Goal: Task Accomplishment & Management: Use online tool/utility

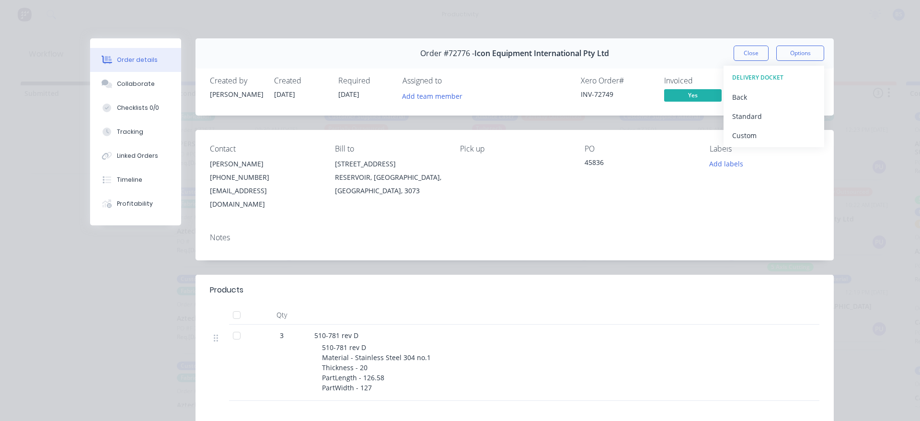
click at [741, 45] on div "Order #72776 - Icon Equipment International Pty Ltd Close Options DELIVERY DOCK…" at bounding box center [515, 53] width 639 height 30
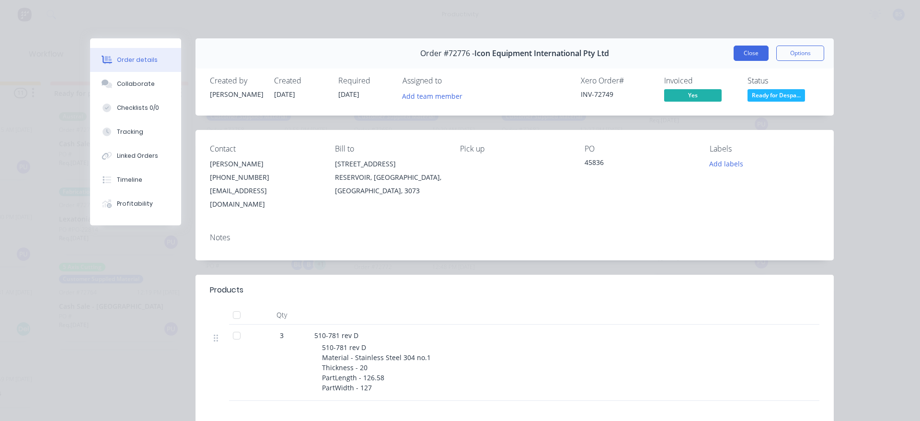
click at [739, 49] on button "Close" at bounding box center [751, 53] width 35 height 15
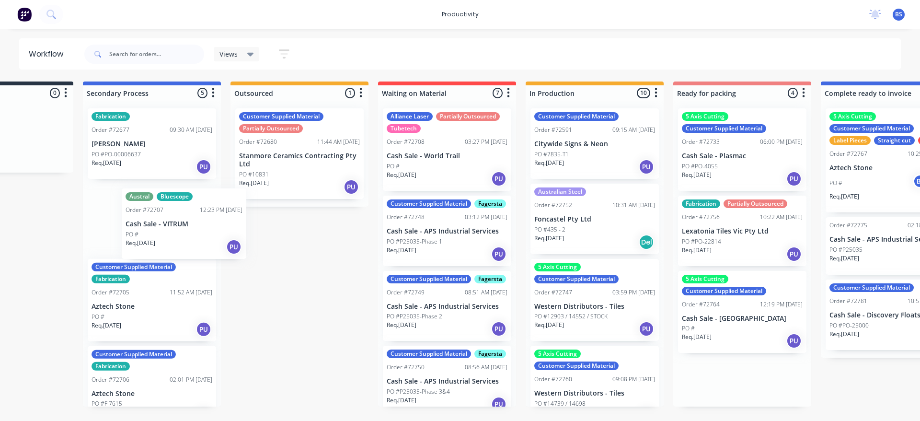
scroll to position [0, 74]
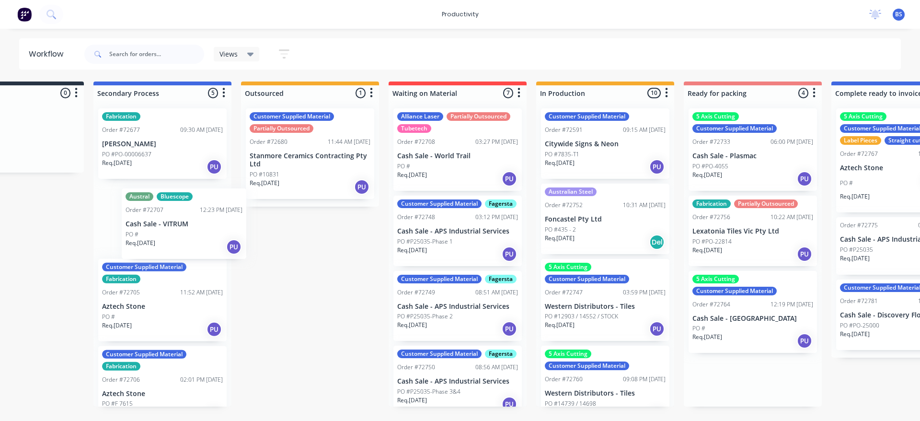
drag, startPoint x: 495, startPoint y: 163, endPoint x: 168, endPoint y: 244, distance: 336.9
click at [172, 245] on div "Submitted 0 Sort By Created date Required date Order number Customer name Most …" at bounding box center [788, 243] width 1738 height 325
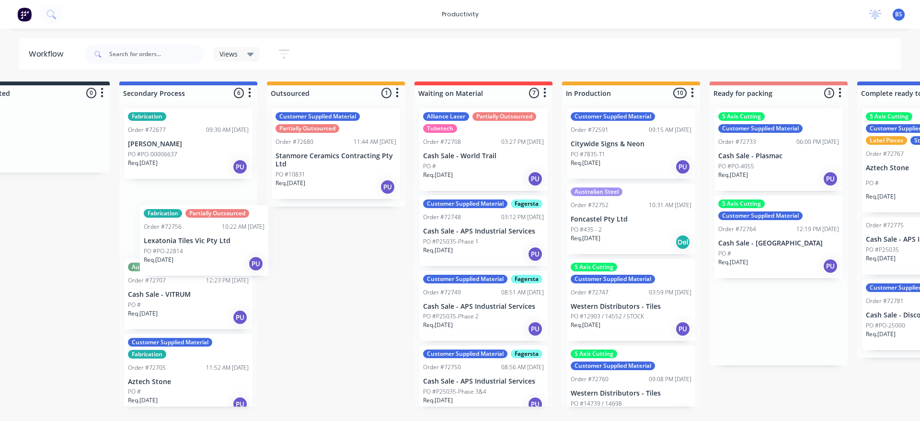
scroll to position [0, 48]
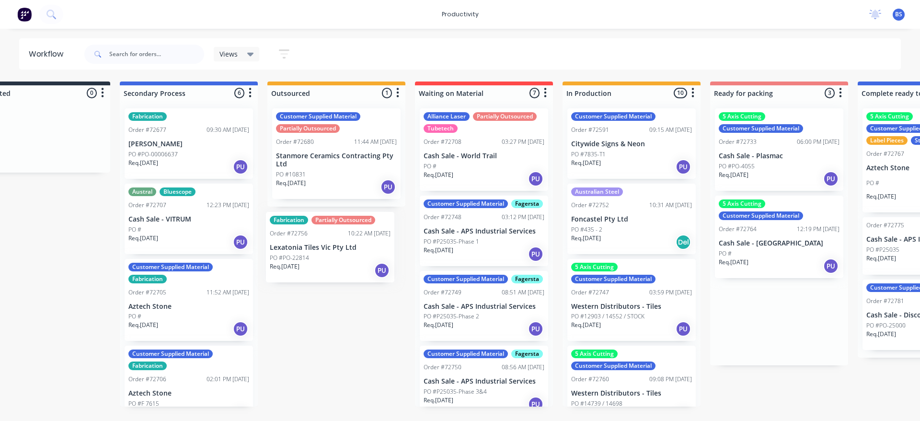
drag, startPoint x: 471, startPoint y: 253, endPoint x: 330, endPoint y: 268, distance: 141.8
click at [330, 268] on div "Submitted 0 Sort By Created date Required date Order number Customer name Most …" at bounding box center [813, 243] width 1738 height 325
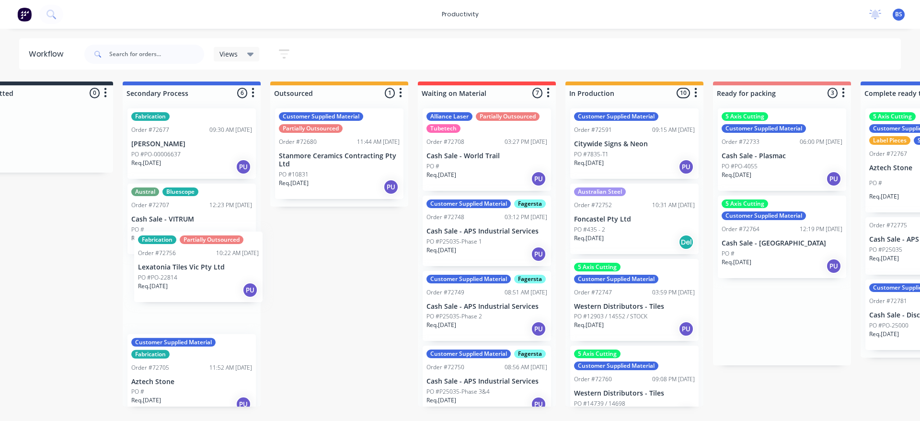
drag, startPoint x: 782, startPoint y: 258, endPoint x: 179, endPoint y: 291, distance: 604.4
click at [179, 291] on div "Submitted 0 Sort By Created date Required date Order number Customer name Most …" at bounding box center [816, 243] width 1738 height 325
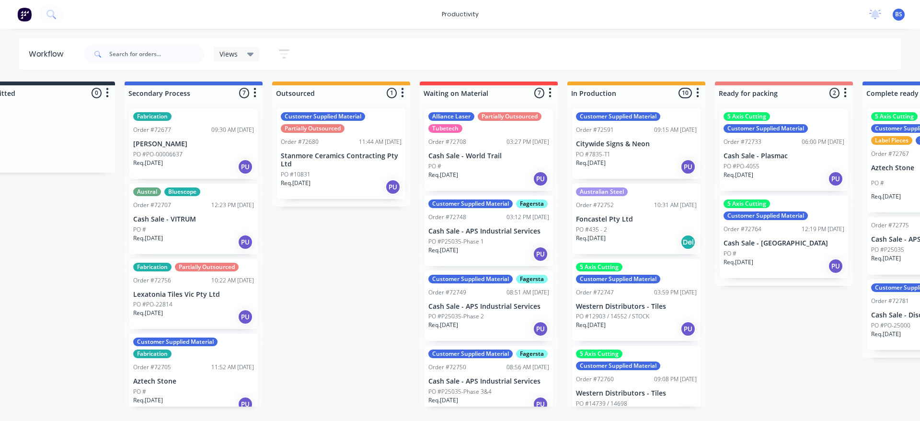
click at [779, 262] on div "Req. [DATE] PU" at bounding box center [784, 266] width 121 height 16
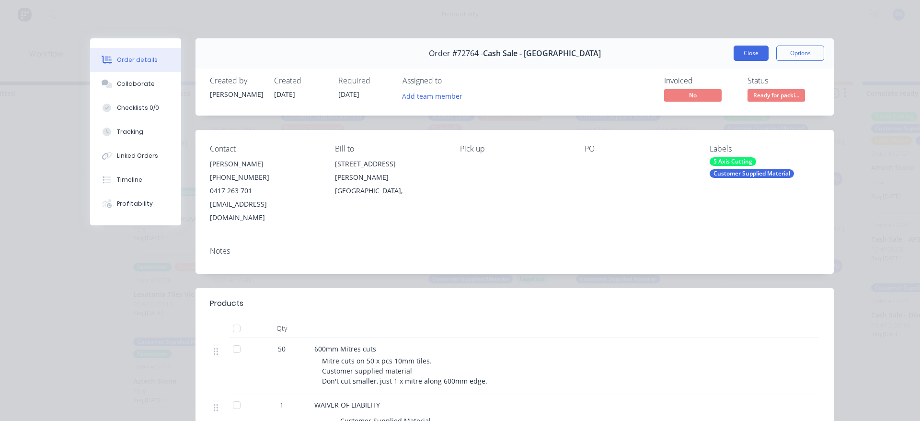
click at [740, 58] on button "Close" at bounding box center [751, 53] width 35 height 15
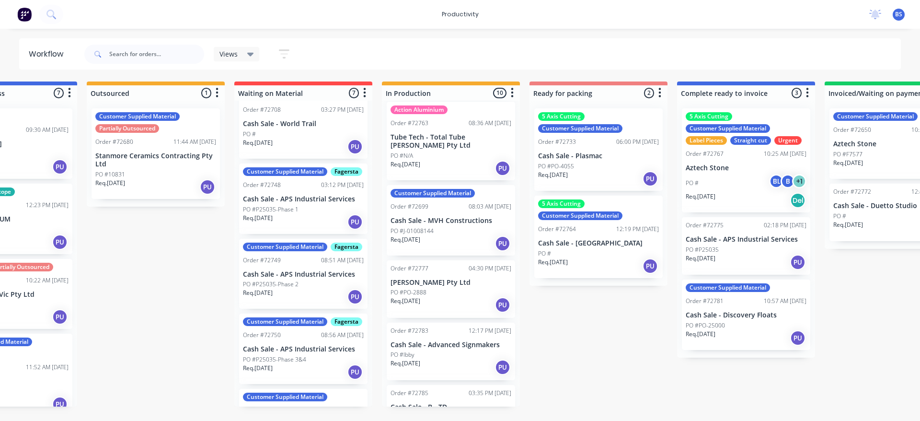
scroll to position [336, 0]
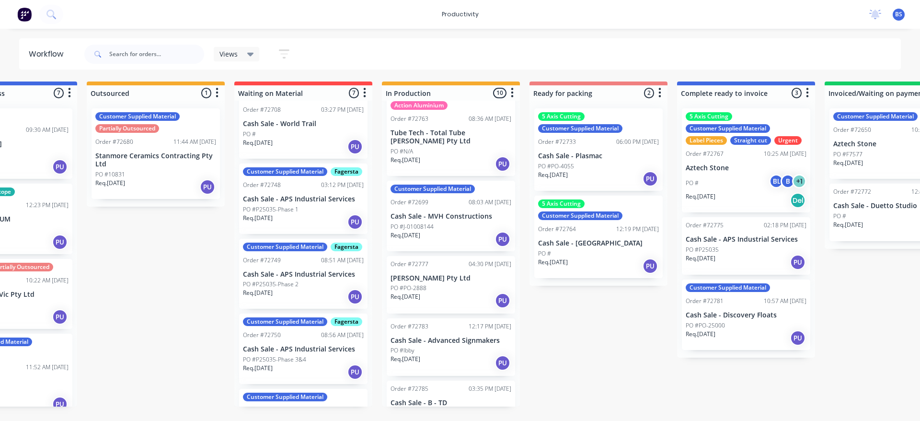
click at [447, 222] on div "PO #J-01008144" at bounding box center [451, 226] width 121 height 9
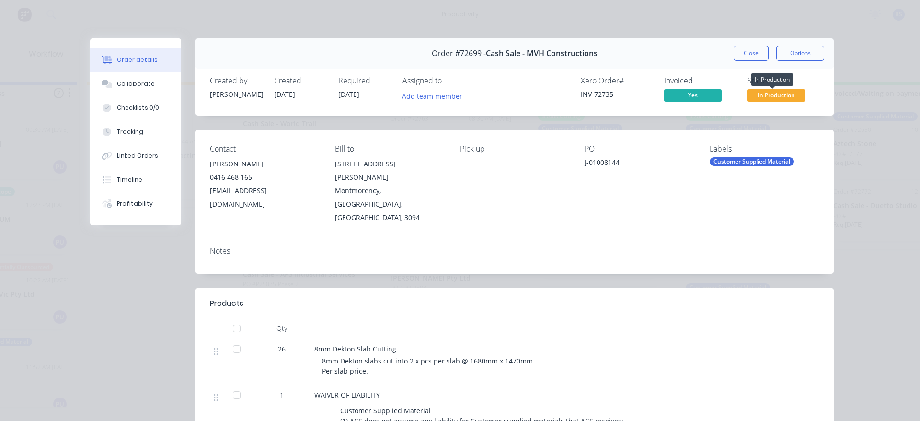
click at [759, 99] on span "In Production" at bounding box center [777, 95] width 58 height 12
click at [742, 53] on button "Close" at bounding box center [751, 53] width 35 height 15
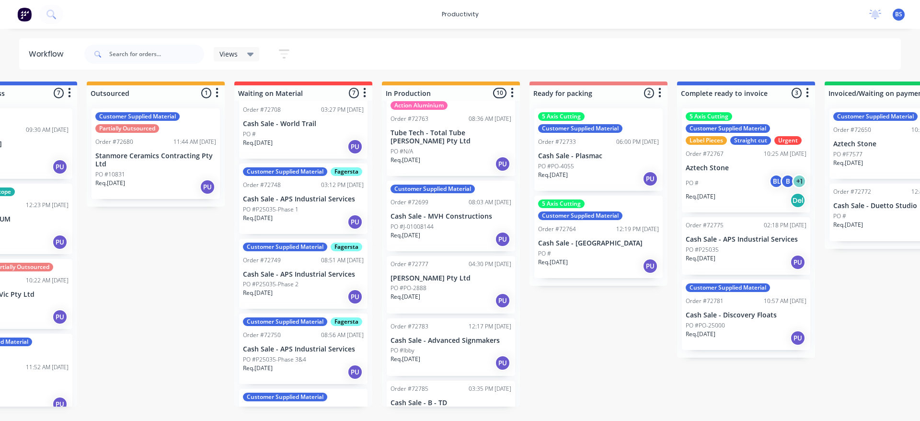
click at [763, 261] on div "Req. [DATE] PU" at bounding box center [746, 262] width 121 height 16
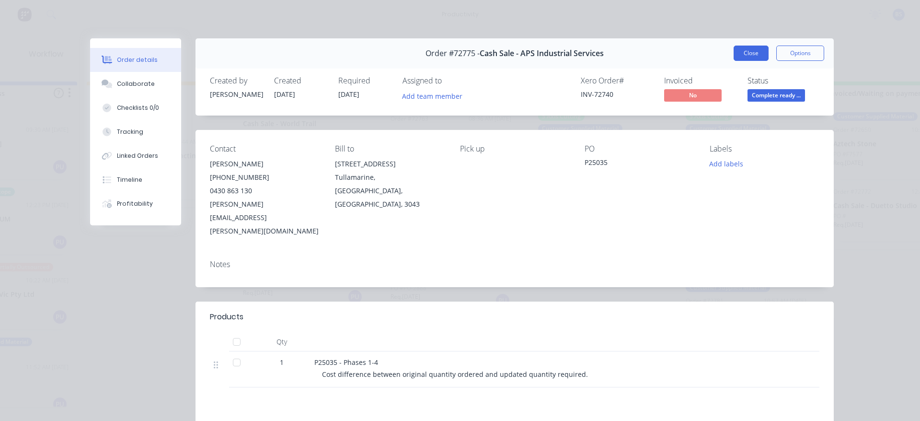
click at [756, 54] on button "Close" at bounding box center [751, 53] width 35 height 15
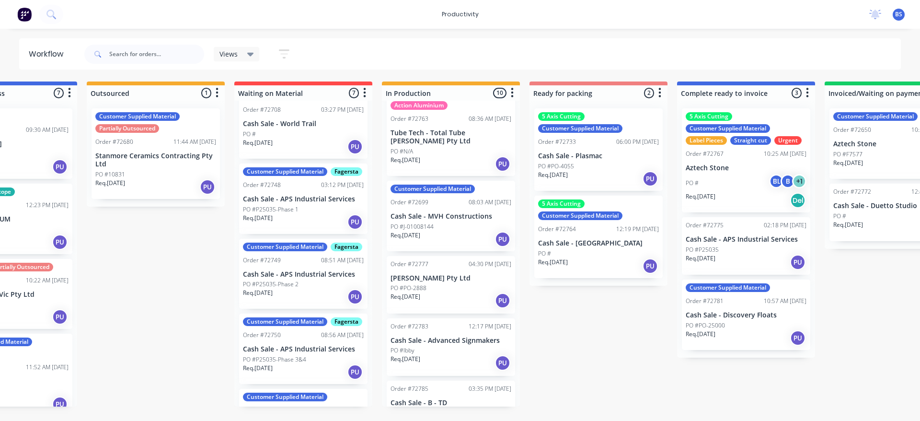
click at [765, 336] on div "Req. [DATE] PU" at bounding box center [746, 338] width 121 height 16
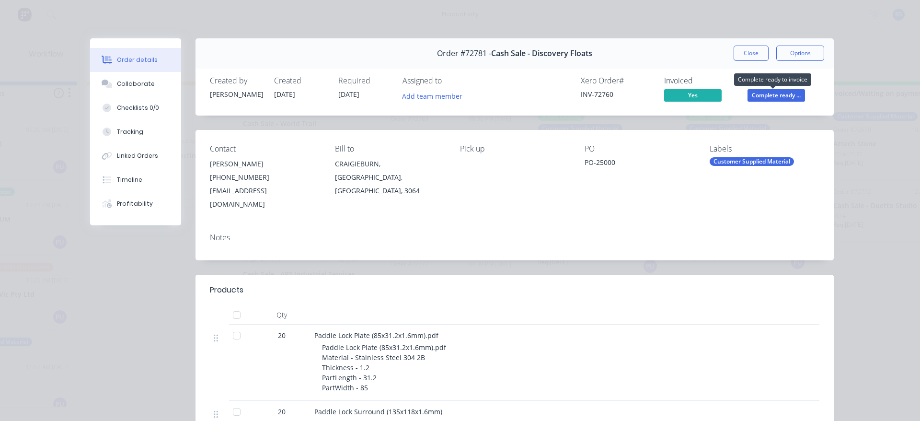
click at [760, 97] on span "Complete ready ..." at bounding box center [777, 95] width 58 height 12
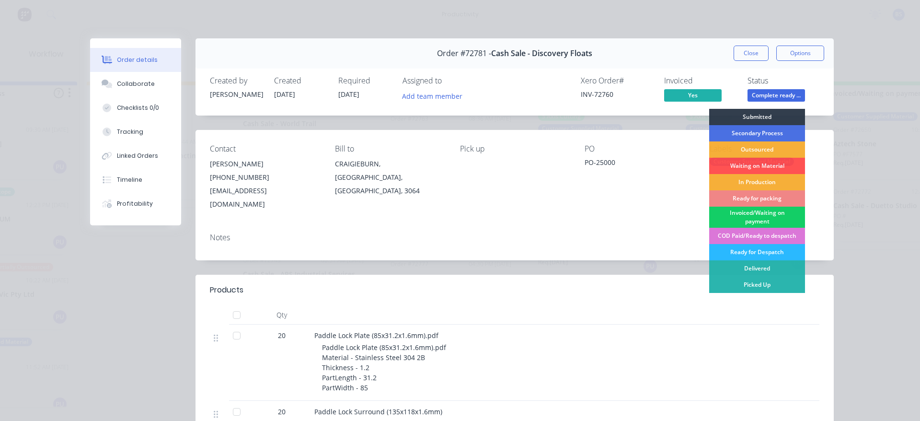
click at [750, 219] on div "Invoiced/Waiting on payment" at bounding box center [757, 217] width 96 height 21
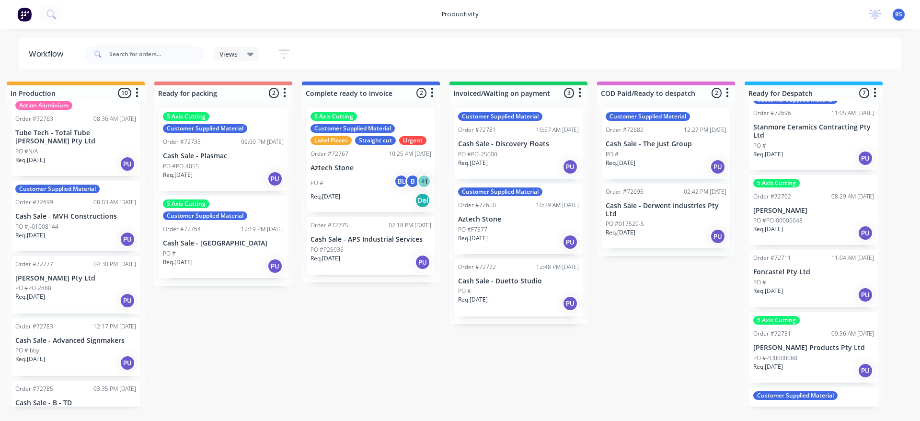
scroll to position [0, 0]
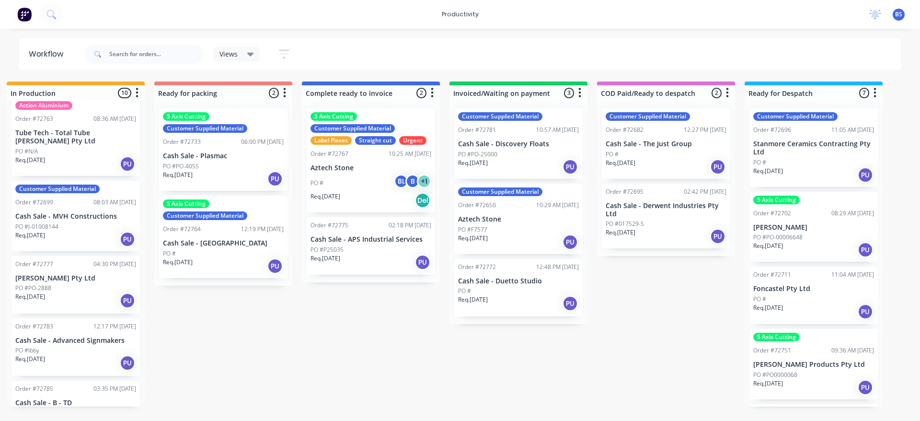
click at [526, 161] on div "Req. [DATE] PU" at bounding box center [518, 167] width 121 height 16
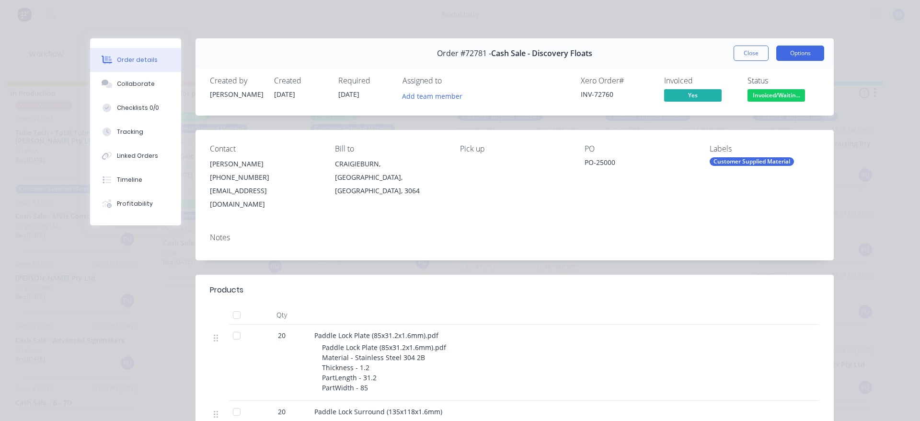
click at [790, 57] on button "Options" at bounding box center [801, 53] width 48 height 15
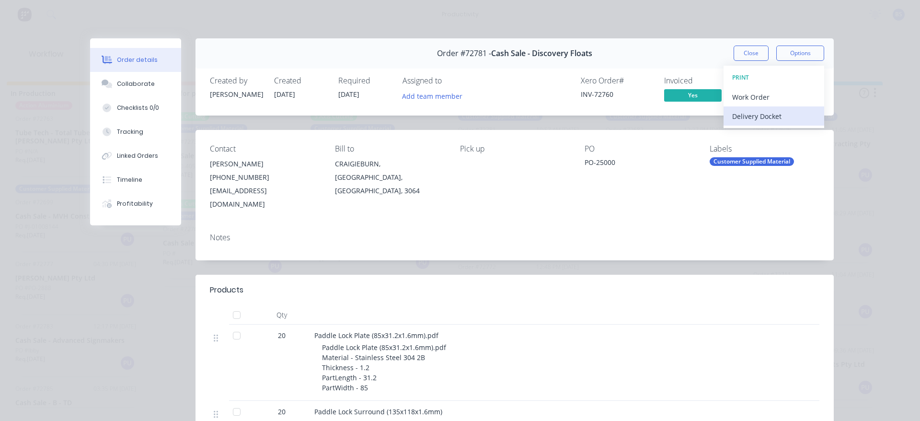
click at [760, 121] on div "Delivery Docket" at bounding box center [773, 116] width 83 height 14
click at [760, 121] on div "Standard" at bounding box center [773, 116] width 83 height 14
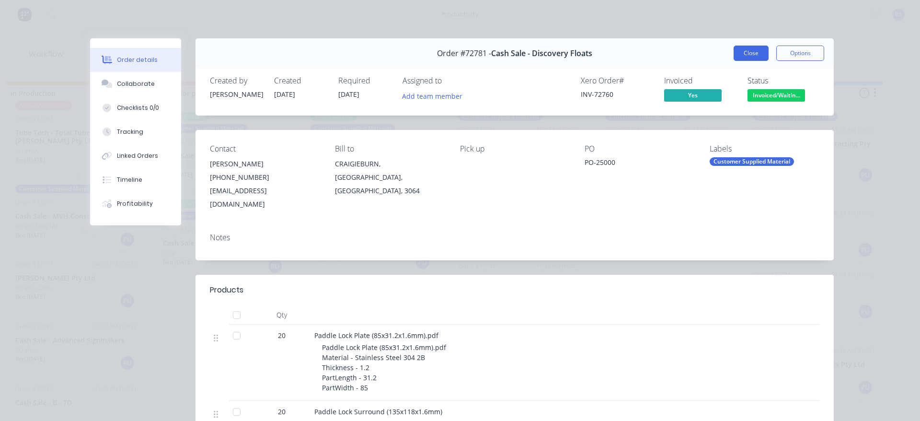
click at [751, 56] on button "Close" at bounding box center [751, 53] width 35 height 15
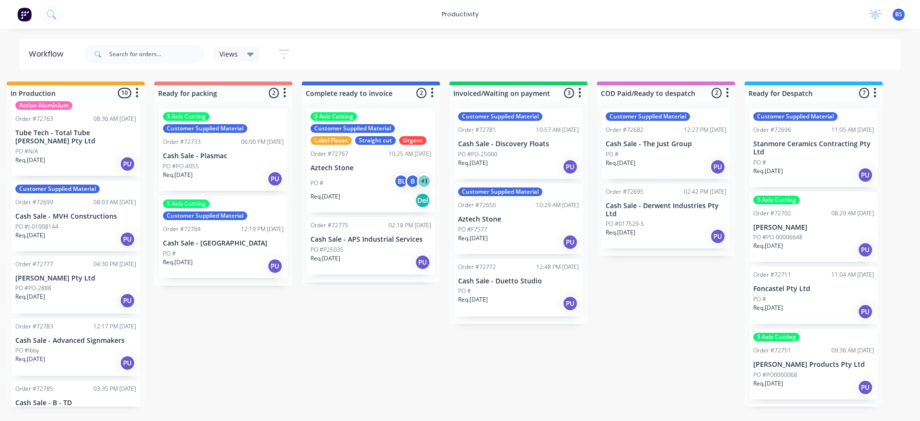
click at [530, 298] on div "Req. [DATE] PU" at bounding box center [518, 303] width 121 height 16
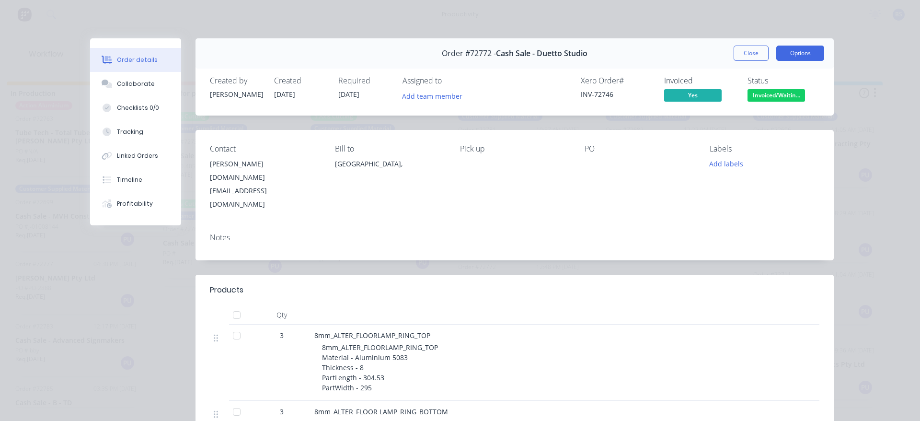
click at [807, 55] on button "Options" at bounding box center [801, 53] width 48 height 15
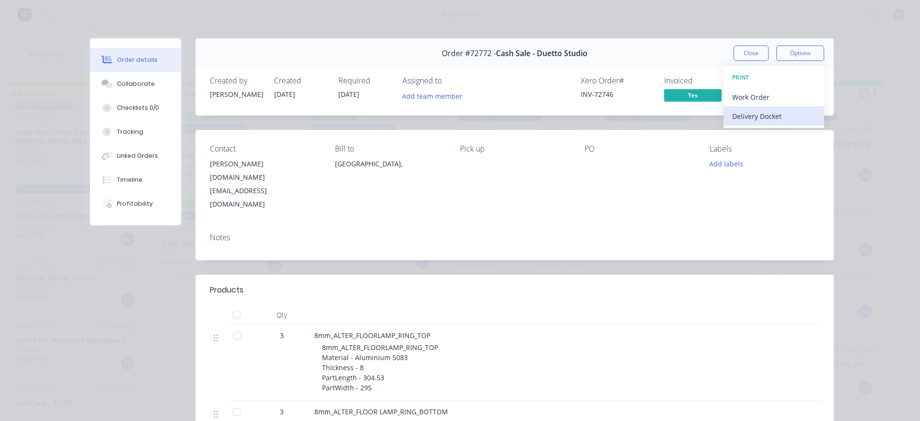
click at [779, 118] on div "Delivery Docket" at bounding box center [773, 116] width 83 height 14
click at [732, 116] on div "Standard" at bounding box center [773, 116] width 83 height 14
click at [757, 58] on button "Close" at bounding box center [751, 53] width 35 height 15
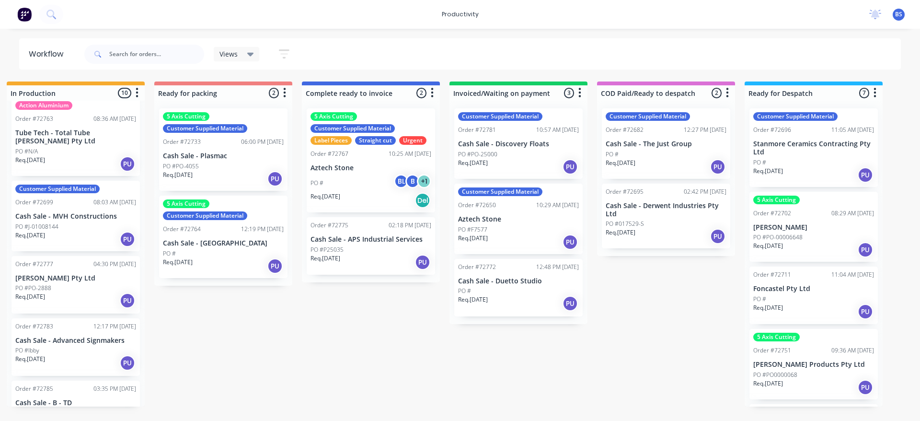
click at [103, 292] on div "Req. [DATE] PU" at bounding box center [75, 300] width 121 height 16
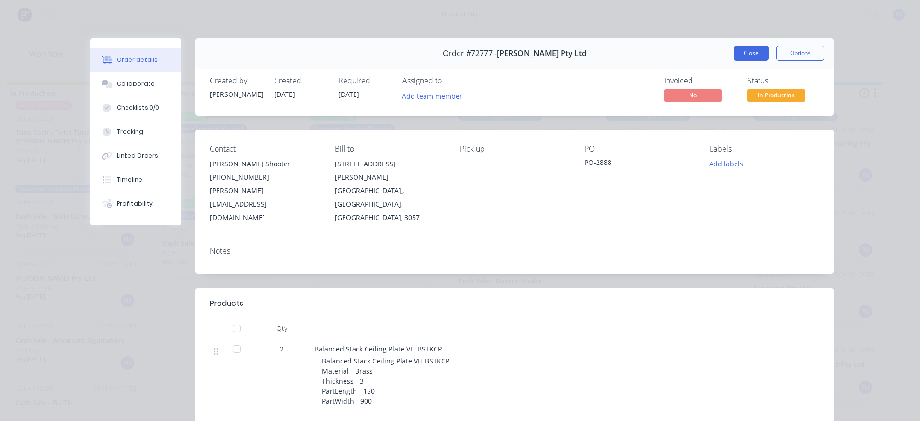
click at [750, 58] on button "Close" at bounding box center [751, 53] width 35 height 15
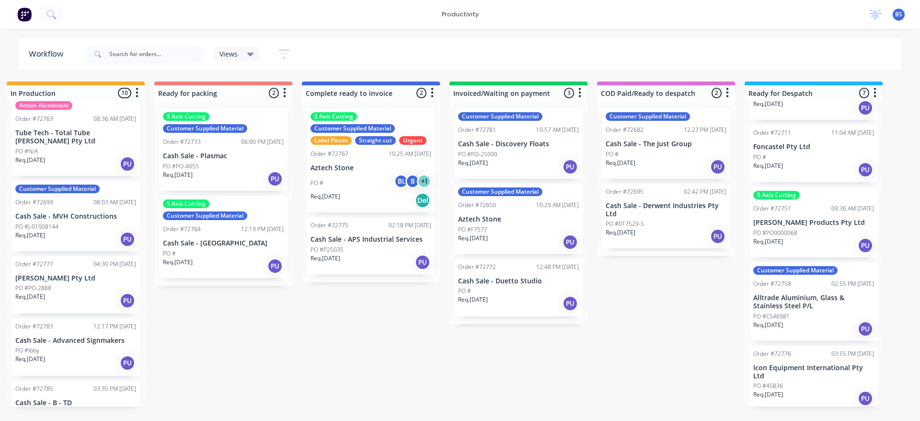
scroll to position [144, 0]
click at [828, 307] on p "Alltrade Aluminium, Glass & Stainless Steel P/L" at bounding box center [814, 300] width 121 height 16
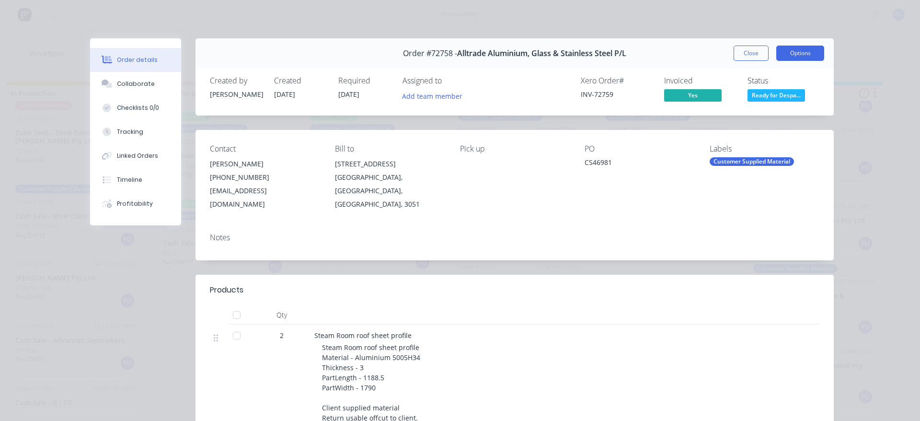
click at [790, 57] on button "Options" at bounding box center [801, 53] width 48 height 15
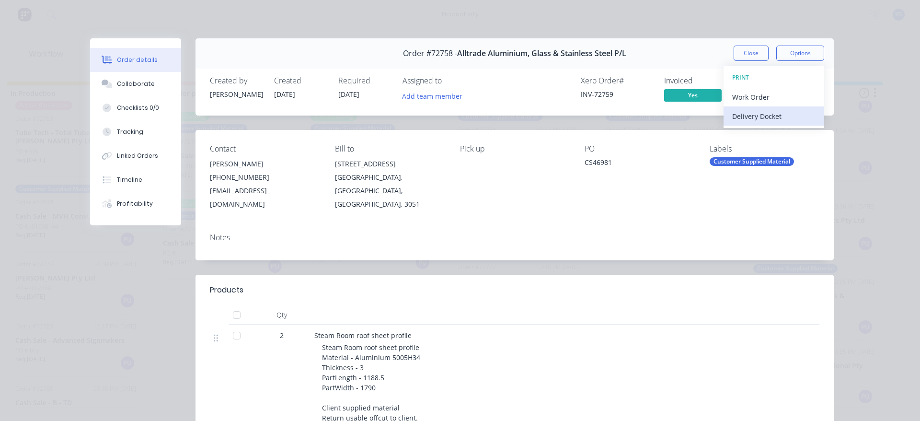
click at [733, 119] on div "Delivery Docket" at bounding box center [773, 116] width 83 height 14
click at [743, 119] on div "Standard" at bounding box center [773, 116] width 83 height 14
click at [744, 51] on button "Close" at bounding box center [751, 53] width 35 height 15
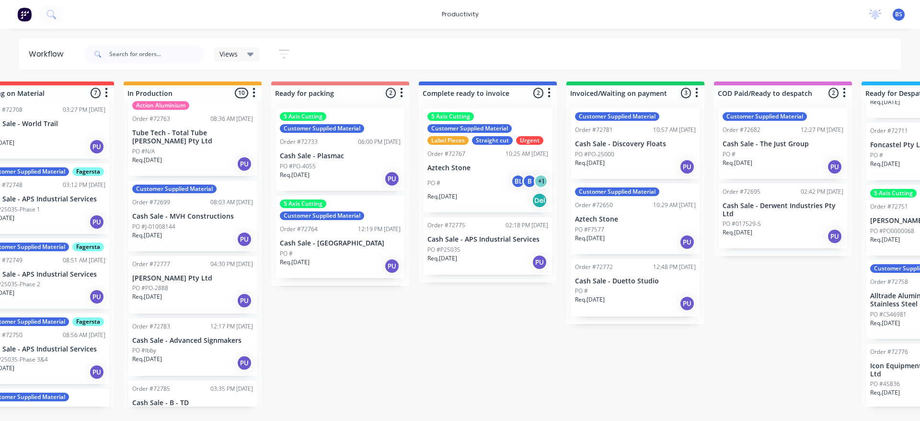
scroll to position [0, 407]
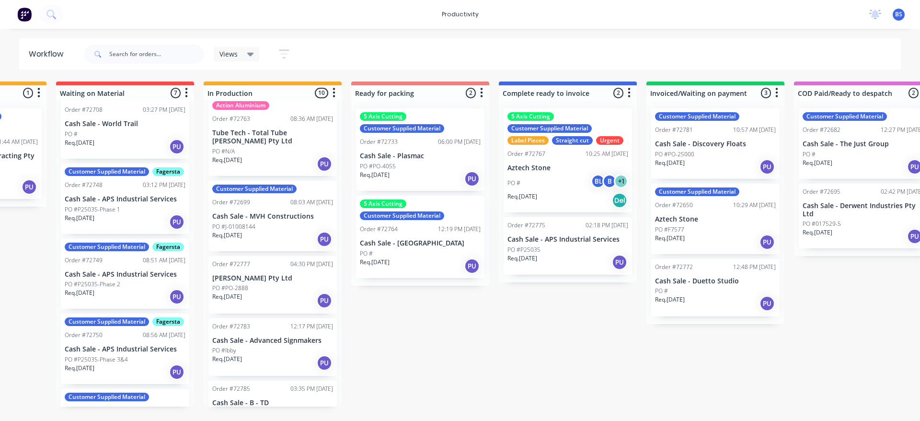
click at [277, 292] on div "Req. [DATE] PU" at bounding box center [272, 300] width 121 height 16
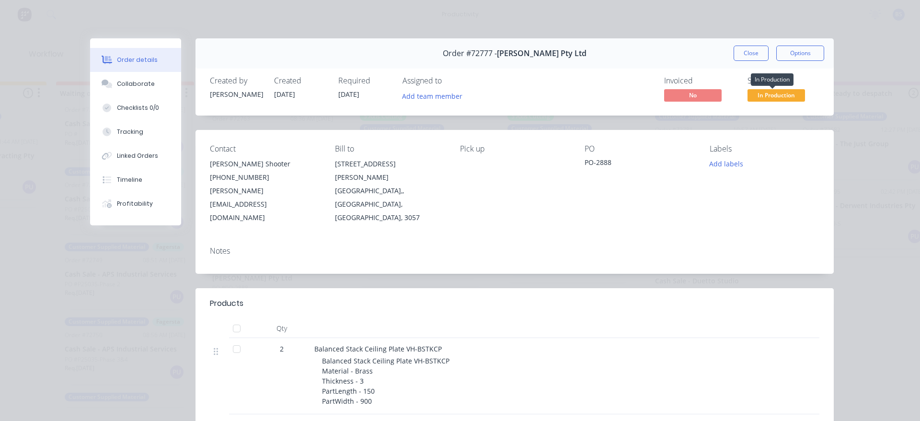
click at [788, 92] on span "In Production" at bounding box center [777, 95] width 58 height 12
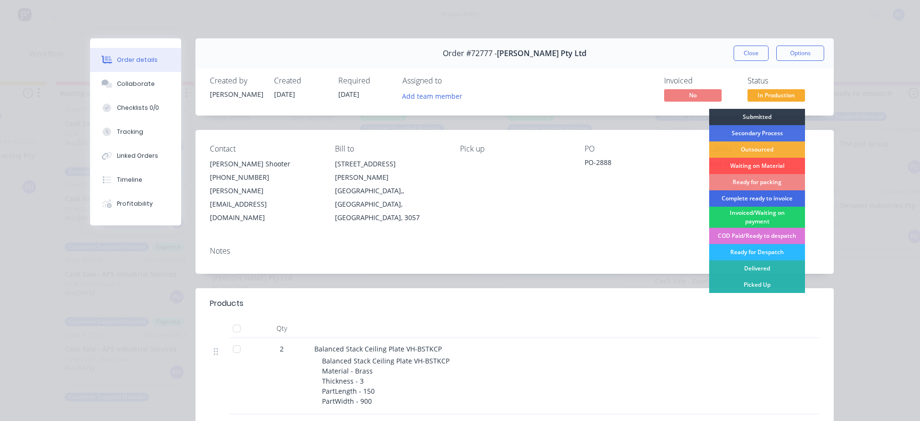
click at [770, 199] on div "Complete ready to invoice" at bounding box center [757, 198] width 96 height 16
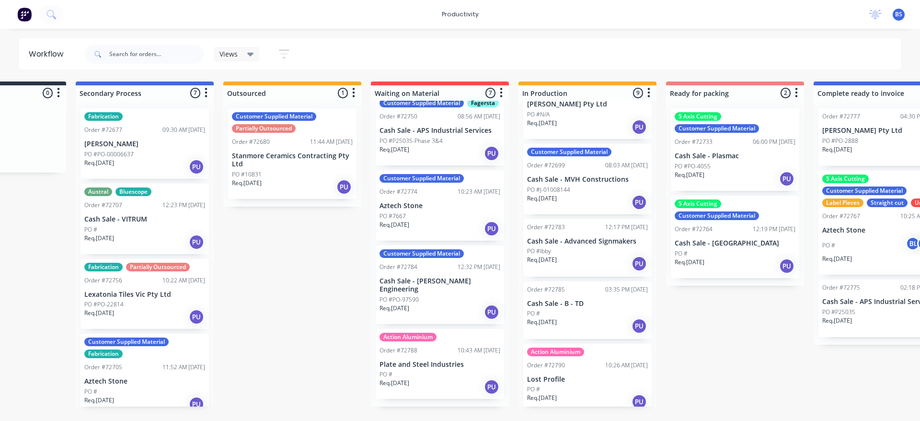
scroll to position [0, 0]
